Goal: Information Seeking & Learning: Learn about a topic

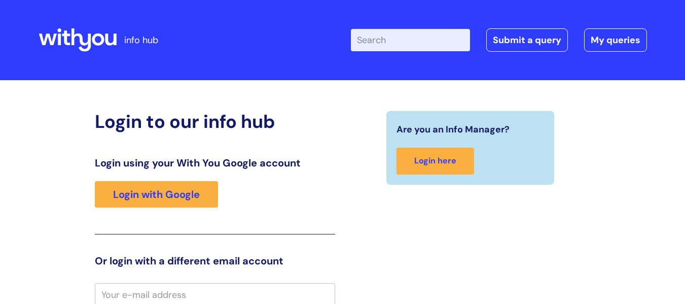
scroll to position [3, 0]
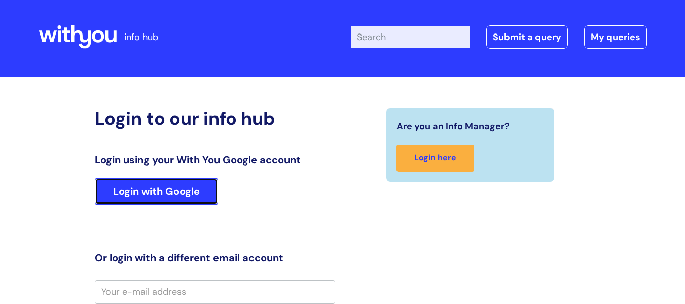
click at [208, 193] on link "Login with Google" at bounding box center [156, 191] width 123 height 26
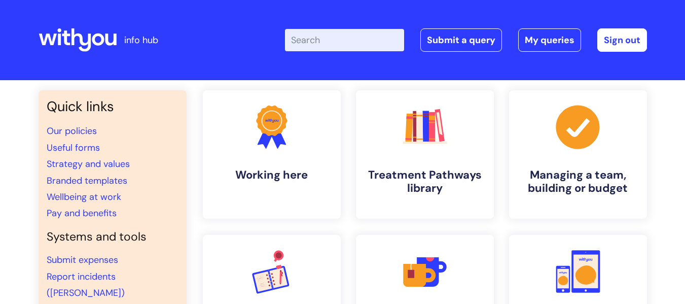
click at [331, 45] on input "Enter your search term here..." at bounding box center [344, 40] width 119 height 22
type input "wellbeing"
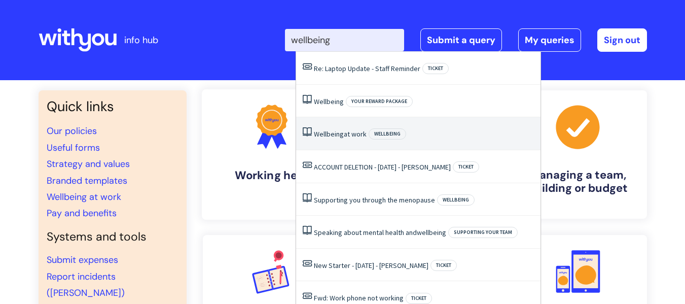
click at [337, 135] on span "Wellbeing" at bounding box center [329, 133] width 30 height 9
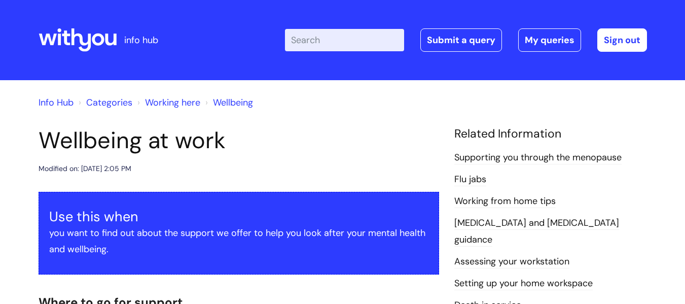
click at [347, 47] on input "Enter your search term here..." at bounding box center [344, 40] width 119 height 22
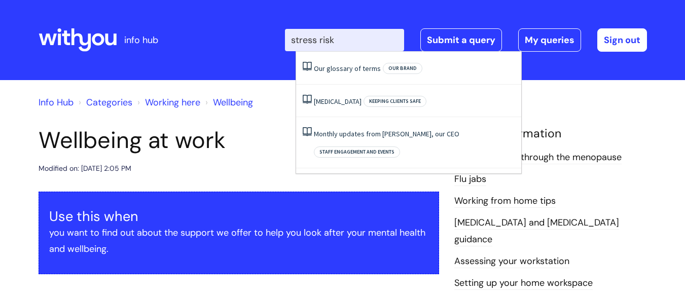
type input "stress risk"
click button "Search" at bounding box center [0, 0] width 0 height 0
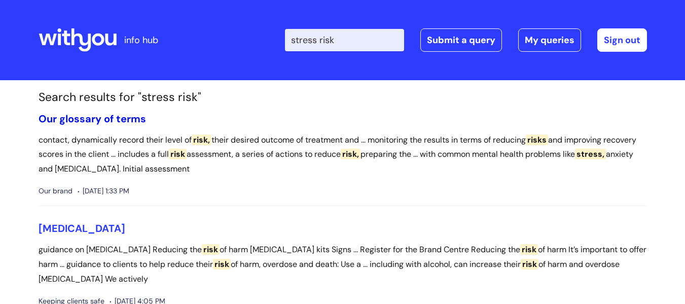
click at [112, 120] on link "Our glossary of terms" at bounding box center [92, 118] width 107 height 13
click at [575, 159] on span "stress," at bounding box center [590, 154] width 31 height 11
click at [545, 140] on span "risks" at bounding box center [537, 139] width 22 height 11
